Goal: Check status: Verify the current state of an ongoing process or item

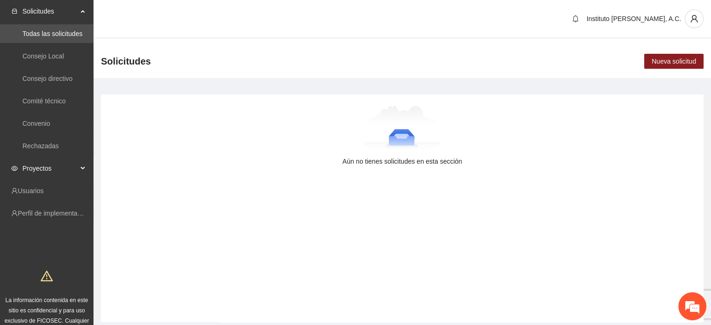
click at [64, 167] on span "Proyectos" at bounding box center [49, 168] width 55 height 19
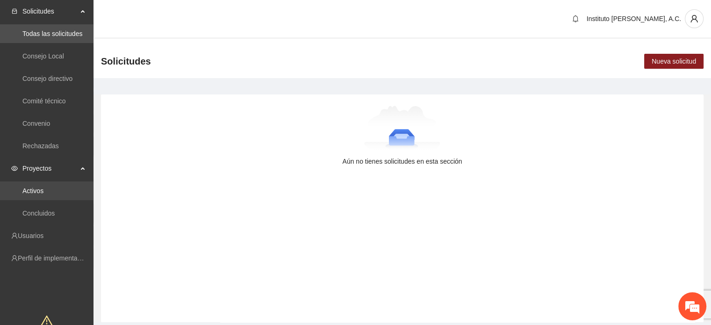
click at [42, 189] on link "Activos" at bounding box center [32, 190] width 21 height 7
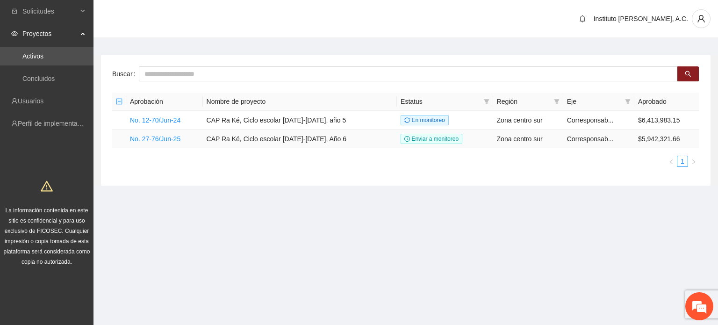
click at [181, 137] on td "No. 27-76/Jun-25" at bounding box center [164, 139] width 77 height 19
click at [180, 137] on link "No. 27-76/Jun-25" at bounding box center [155, 138] width 51 height 7
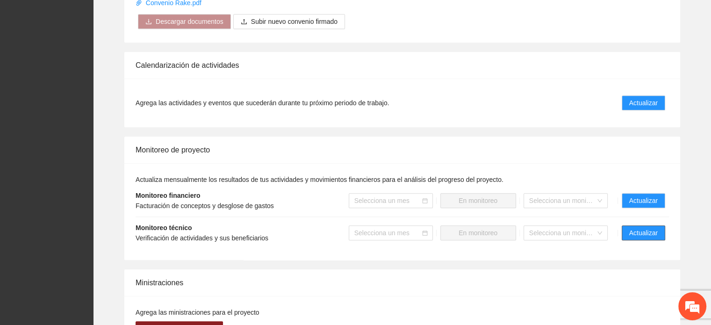
click at [650, 235] on span "Actualizar" at bounding box center [644, 233] width 29 height 10
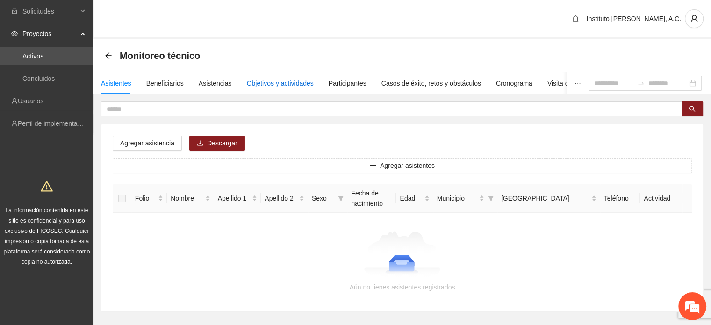
click at [283, 83] on div "Objetivos y actividades" at bounding box center [280, 83] width 67 height 10
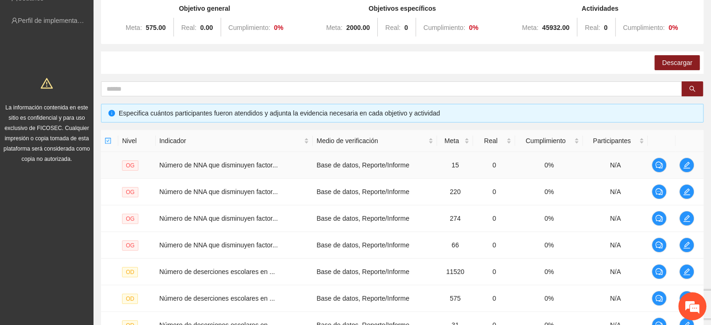
scroll to position [284, 0]
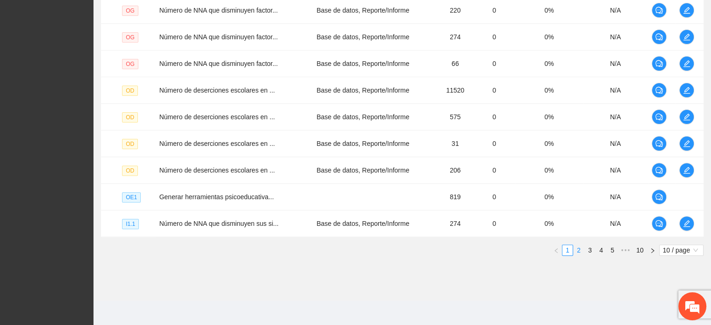
click at [579, 254] on li "2" at bounding box center [578, 250] width 11 height 11
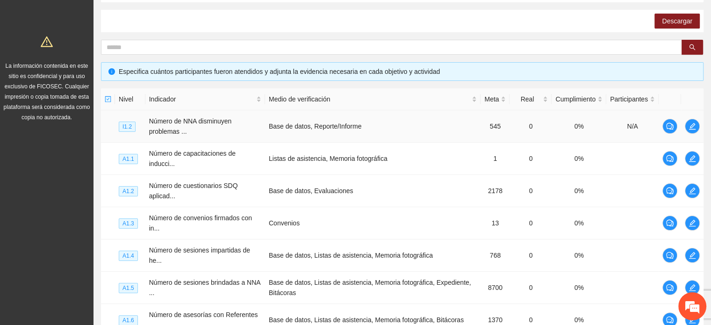
scroll to position [143, 0]
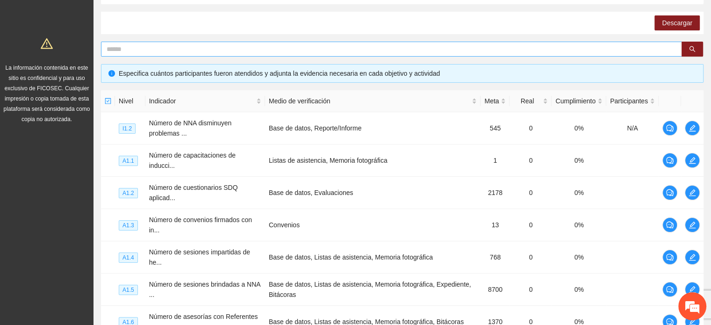
click at [199, 54] on span at bounding box center [391, 49] width 581 height 15
type input "********"
